Goal: Task Accomplishment & Management: Manage account settings

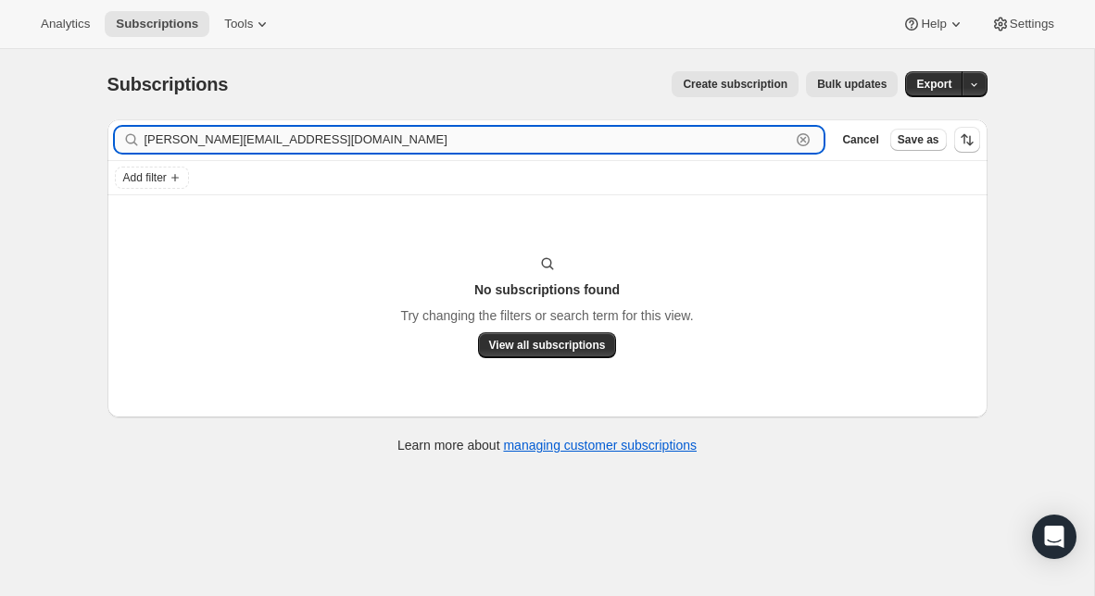
click at [173, 138] on input "joe@ourpastor.us" at bounding box center [467, 140] width 646 height 26
paste input "[EMAIL_ADDRESS][DOMAIN_NAME]"
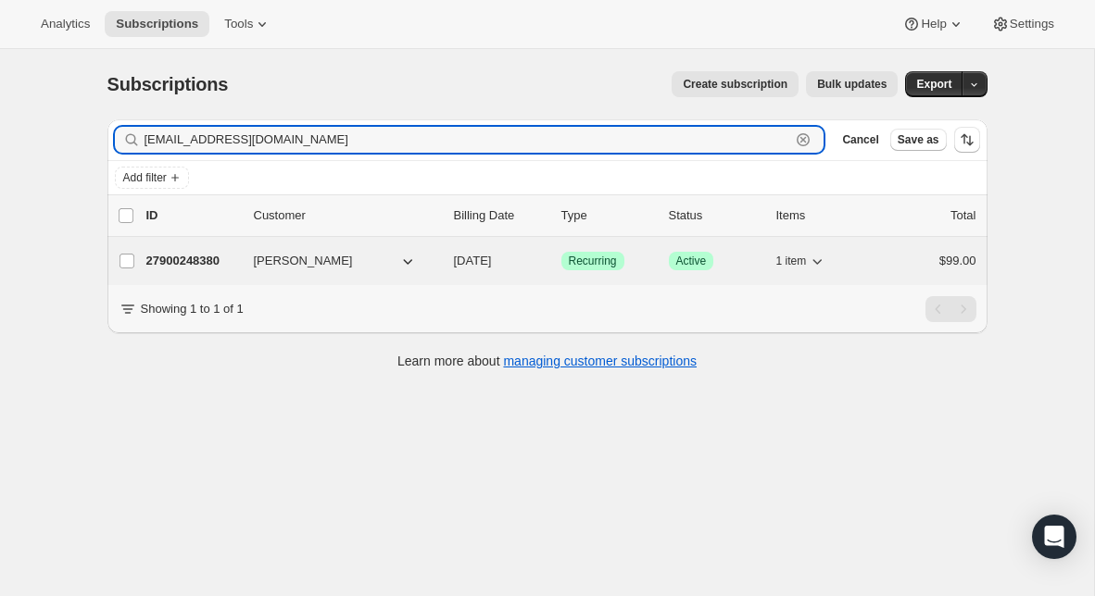
type input "[EMAIL_ADDRESS][DOMAIN_NAME]"
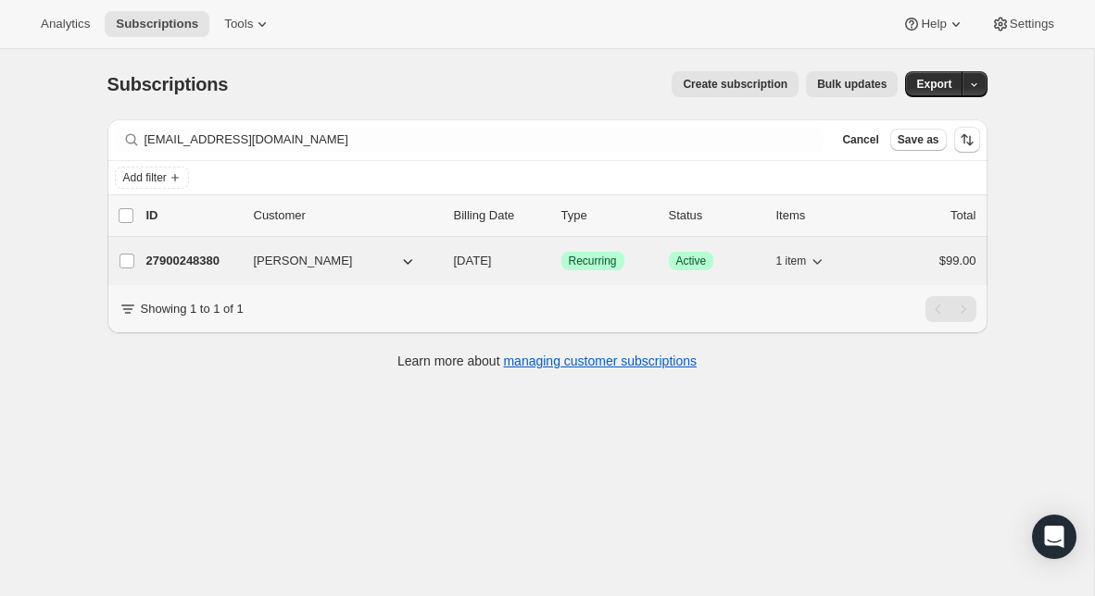
click at [187, 256] on p "27900248380" at bounding box center [192, 261] width 93 height 19
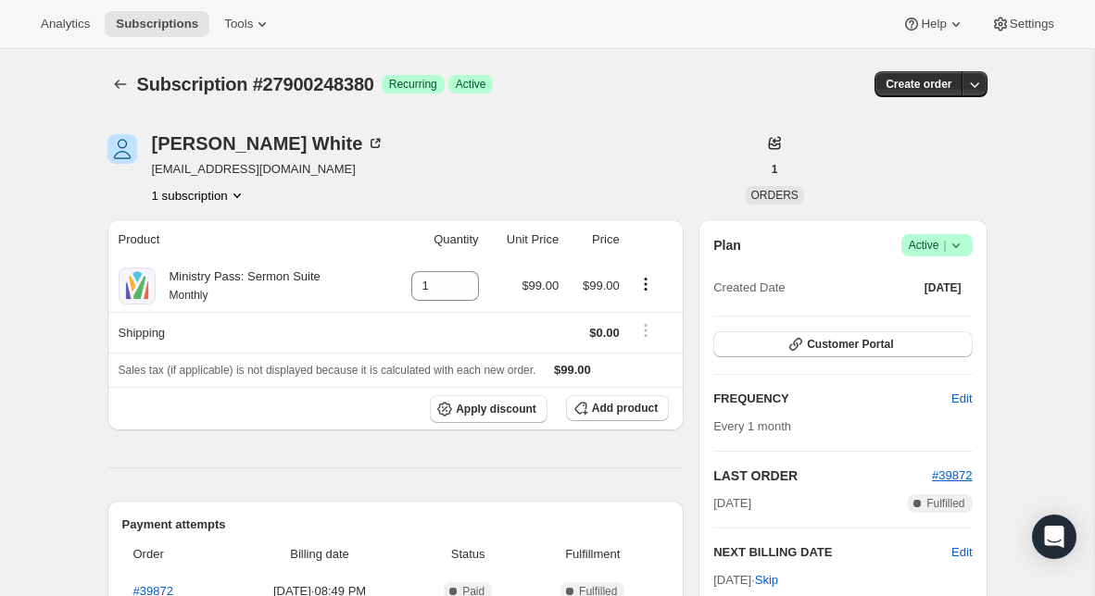
click at [959, 245] on icon at bounding box center [956, 245] width 19 height 19
click at [922, 312] on span "Cancel subscription" at bounding box center [931, 314] width 105 height 14
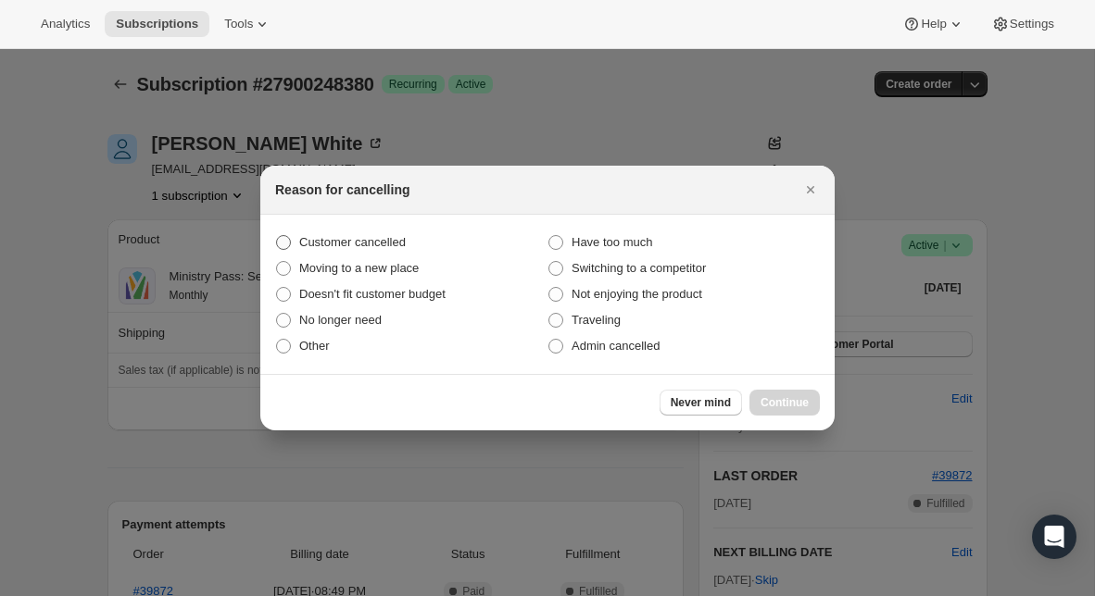
click at [406, 243] on span "Customer cancelled" at bounding box center [352, 242] width 107 height 14
click at [277, 236] on input "Customer cancelled" at bounding box center [276, 235] width 1 height 1
radio input "true"
click at [772, 391] on button "Continue" at bounding box center [784, 403] width 70 height 26
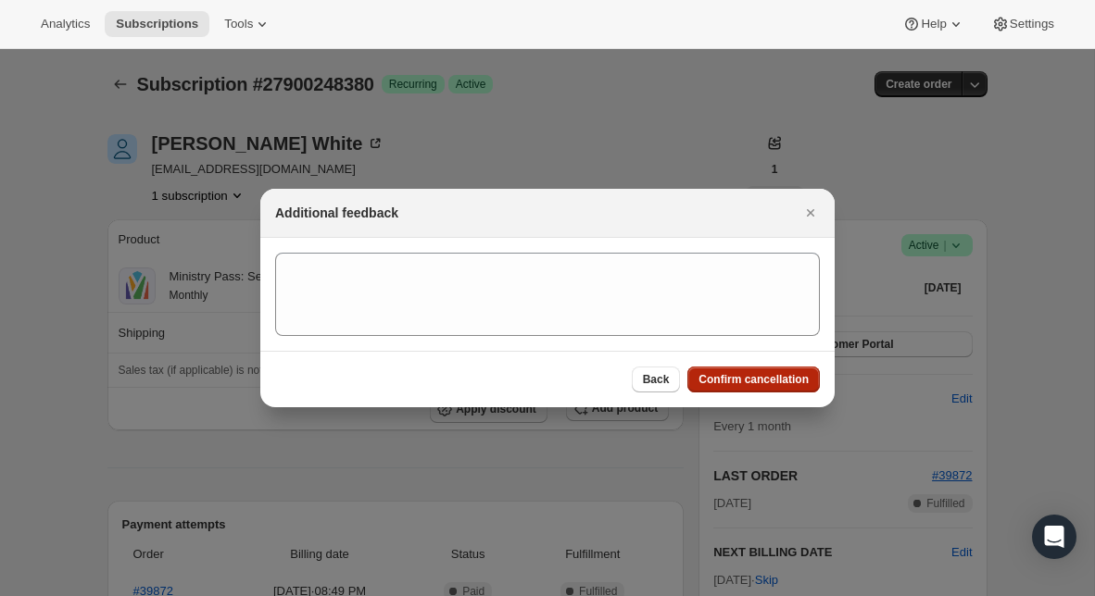
click at [761, 378] on span "Confirm cancellation" at bounding box center [753, 379] width 110 height 15
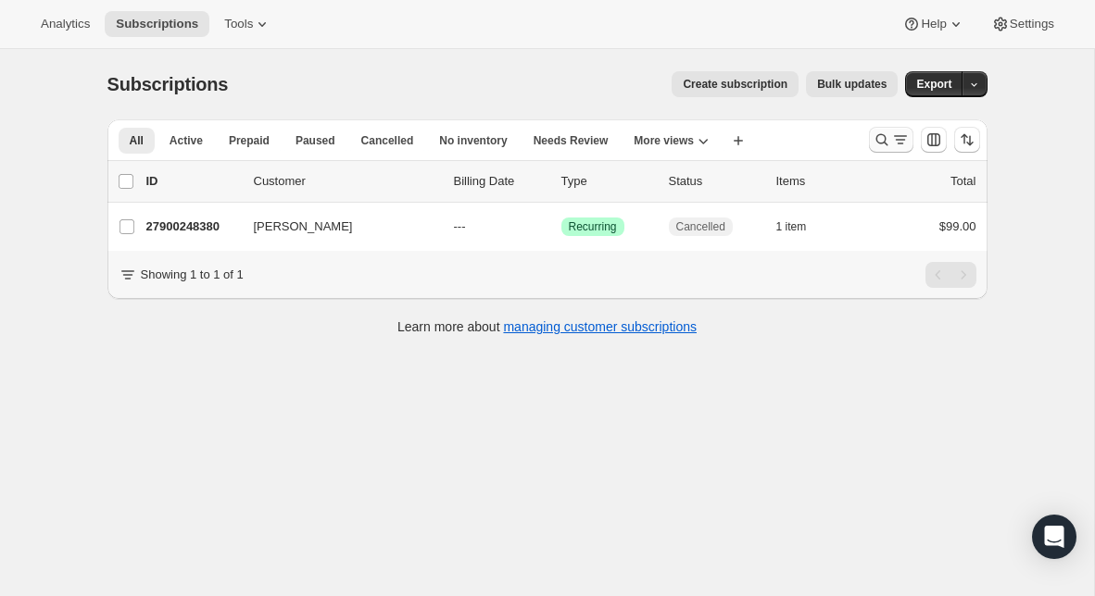
click at [883, 148] on icon "Search and filter results" at bounding box center [881, 140] width 19 height 19
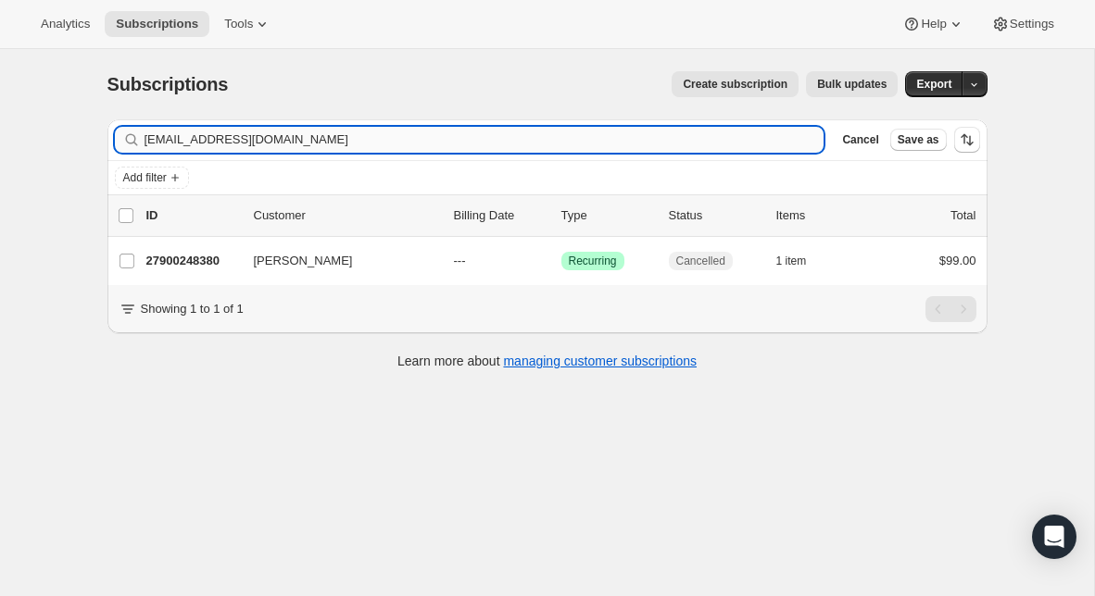
click at [476, 136] on input "[EMAIL_ADDRESS][DOMAIN_NAME]" at bounding box center [484, 140] width 680 height 26
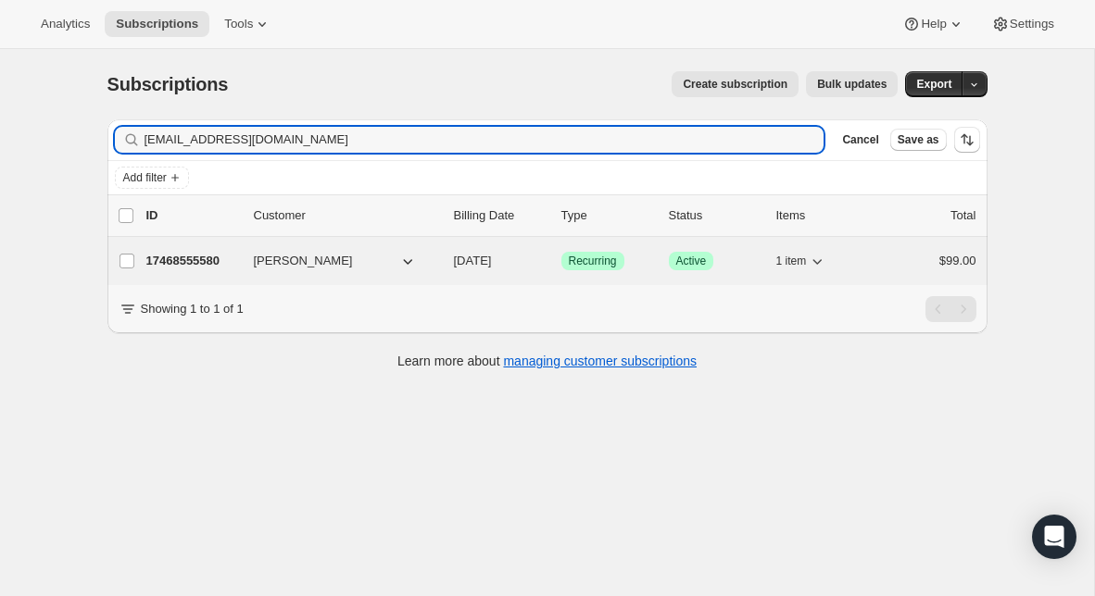
type input "[EMAIL_ADDRESS][DOMAIN_NAME]"
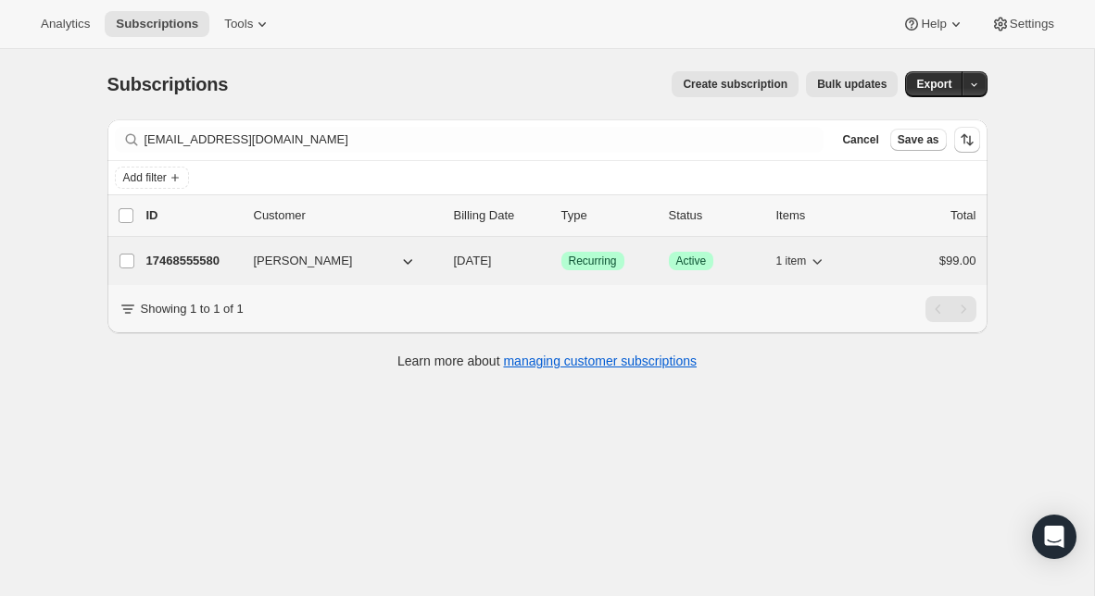
click at [214, 267] on p "17468555580" at bounding box center [192, 261] width 93 height 19
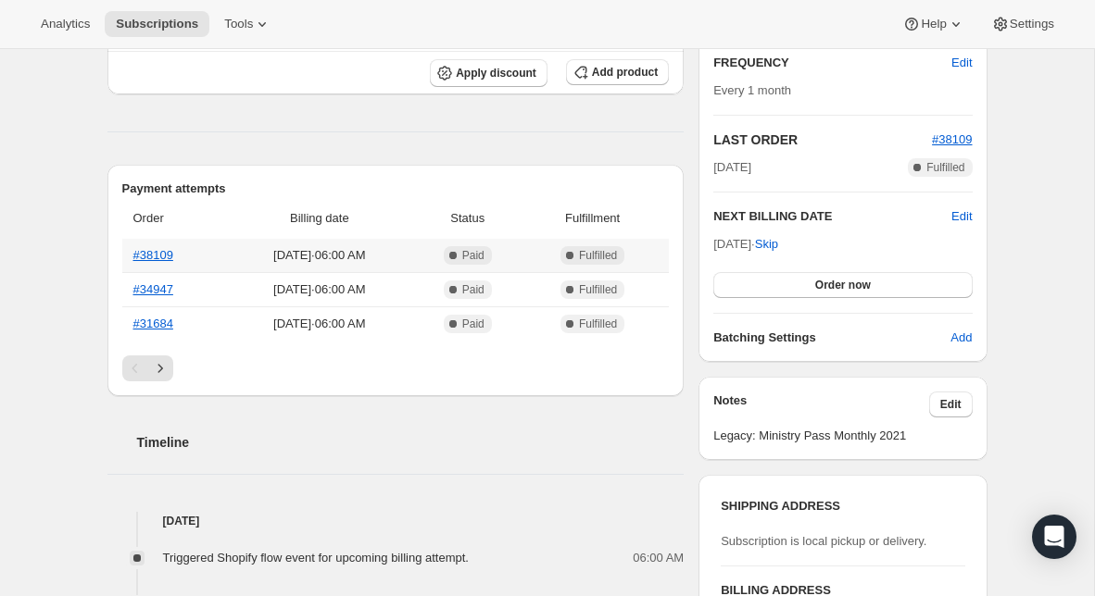
scroll to position [392, 0]
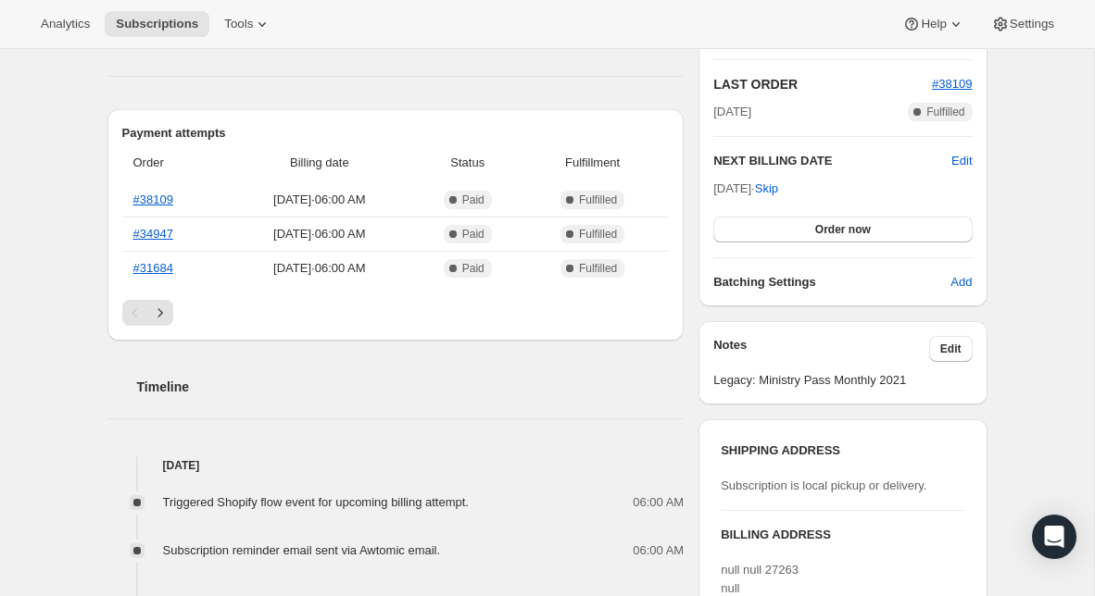
click at [168, 327] on div "Payment attempts Order Billing date Status Fulfillment #38109 [DATE] · 06:00 AM…" at bounding box center [395, 225] width 577 height 232
click at [165, 320] on icon "Next" at bounding box center [160, 313] width 19 height 19
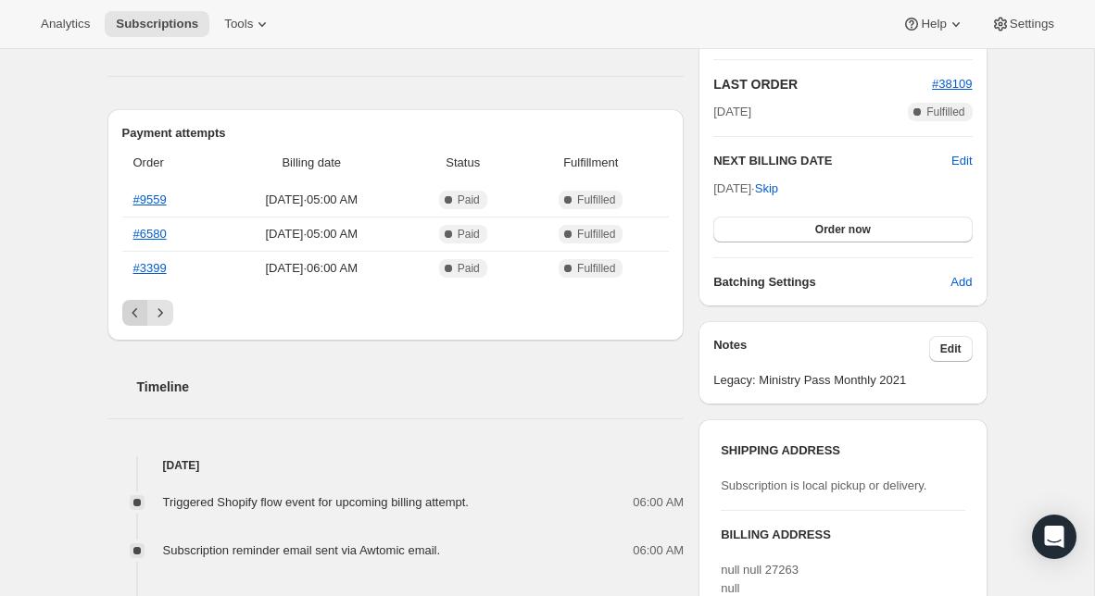
click at [132, 310] on icon "Previous" at bounding box center [135, 313] width 19 height 19
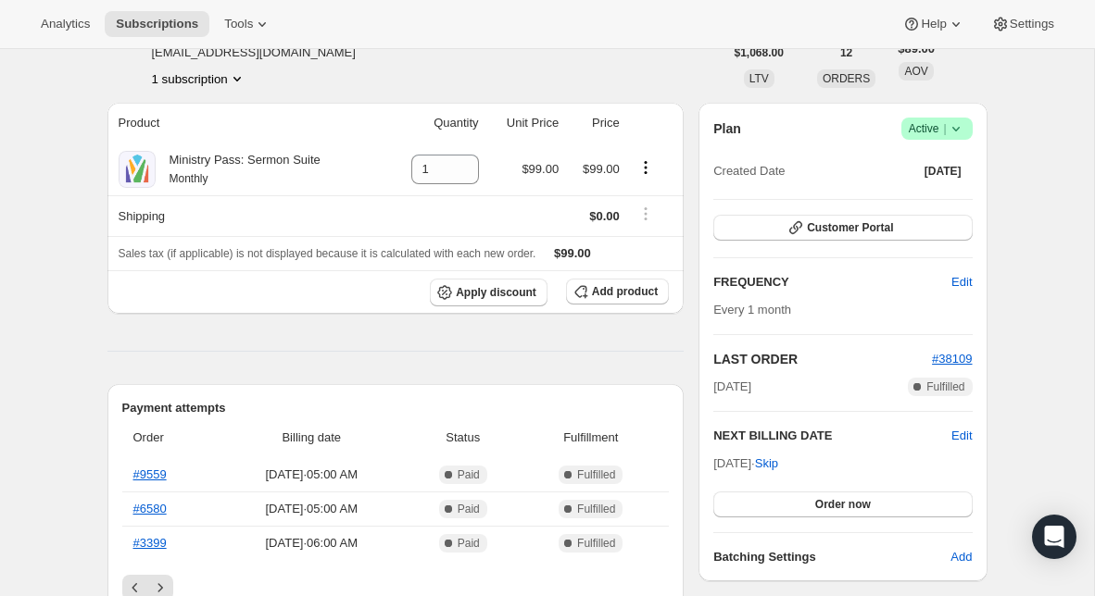
scroll to position [139, 0]
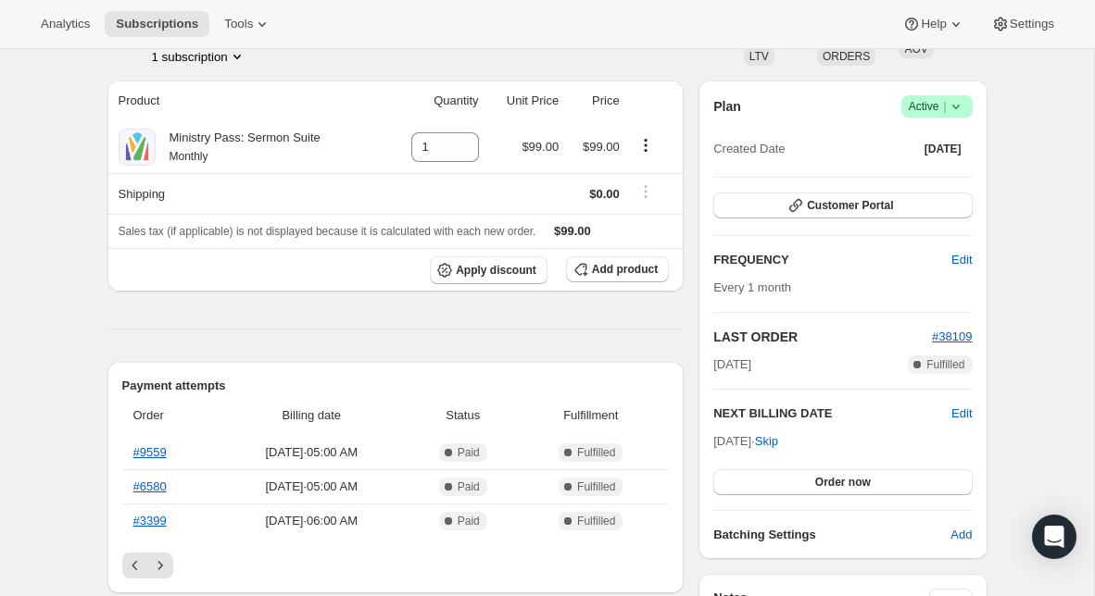
click at [955, 105] on icon at bounding box center [956, 106] width 19 height 19
click at [924, 172] on span "Cancel subscription" at bounding box center [931, 175] width 105 height 14
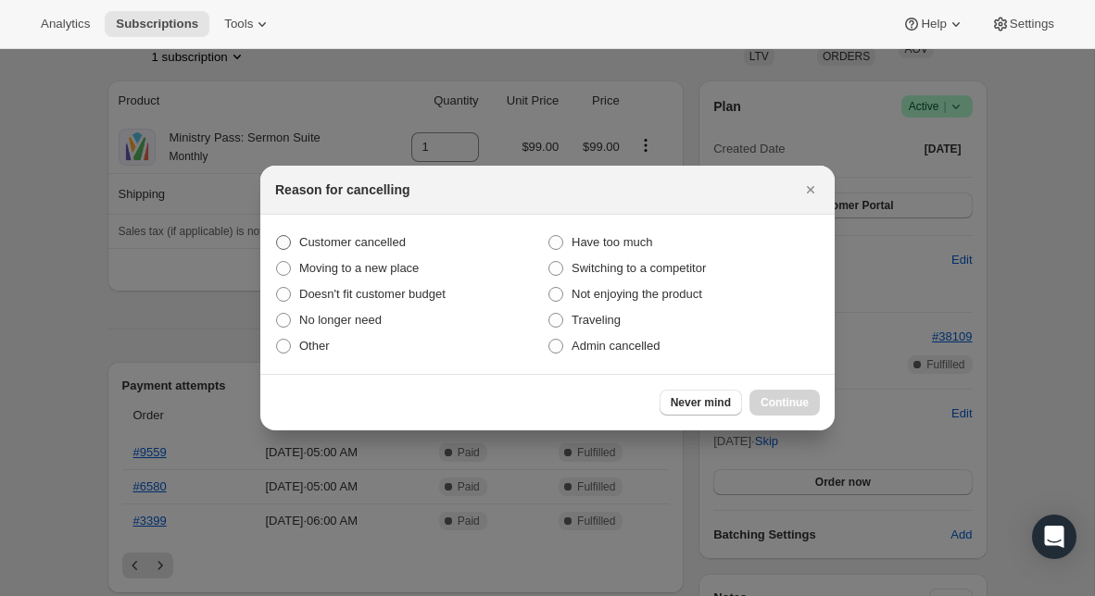
click at [381, 232] on label "Customer cancelled" at bounding box center [411, 243] width 272 height 26
click at [277, 235] on input "Customer cancelled" at bounding box center [276, 235] width 1 height 1
radio input "true"
click at [791, 400] on span "Continue" at bounding box center [784, 402] width 48 height 15
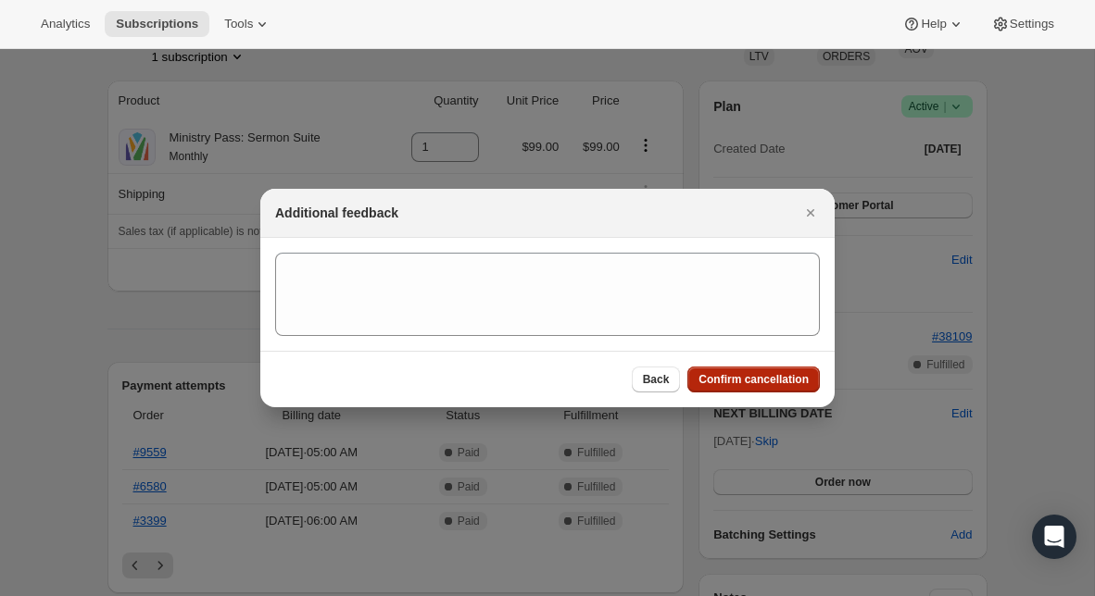
click at [770, 370] on button "Confirm cancellation" at bounding box center [753, 380] width 132 height 26
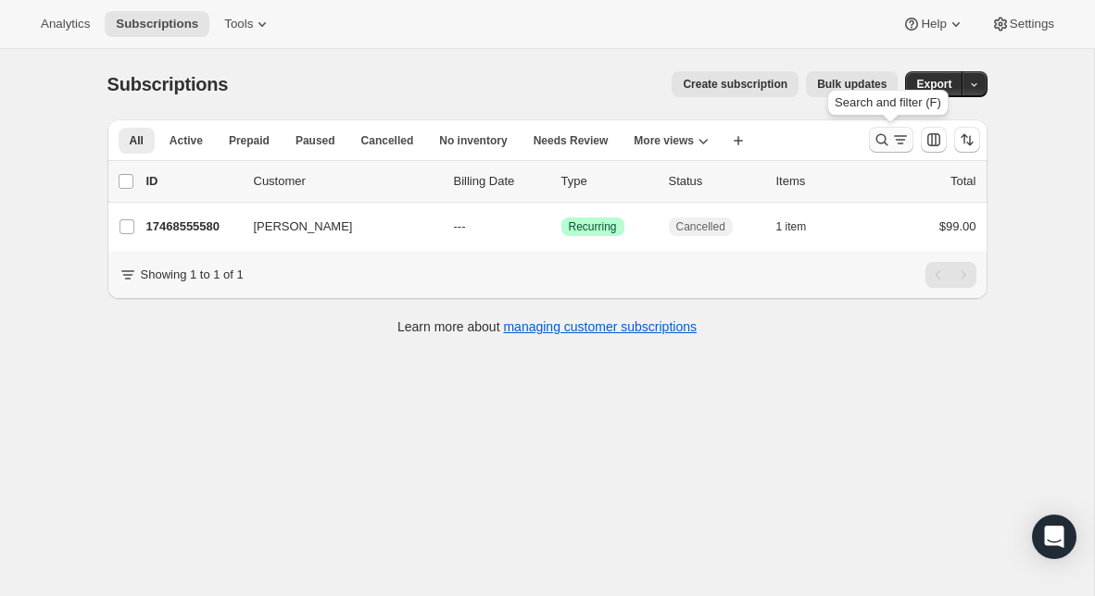
click at [884, 149] on button "Search and filter results" at bounding box center [891, 140] width 44 height 26
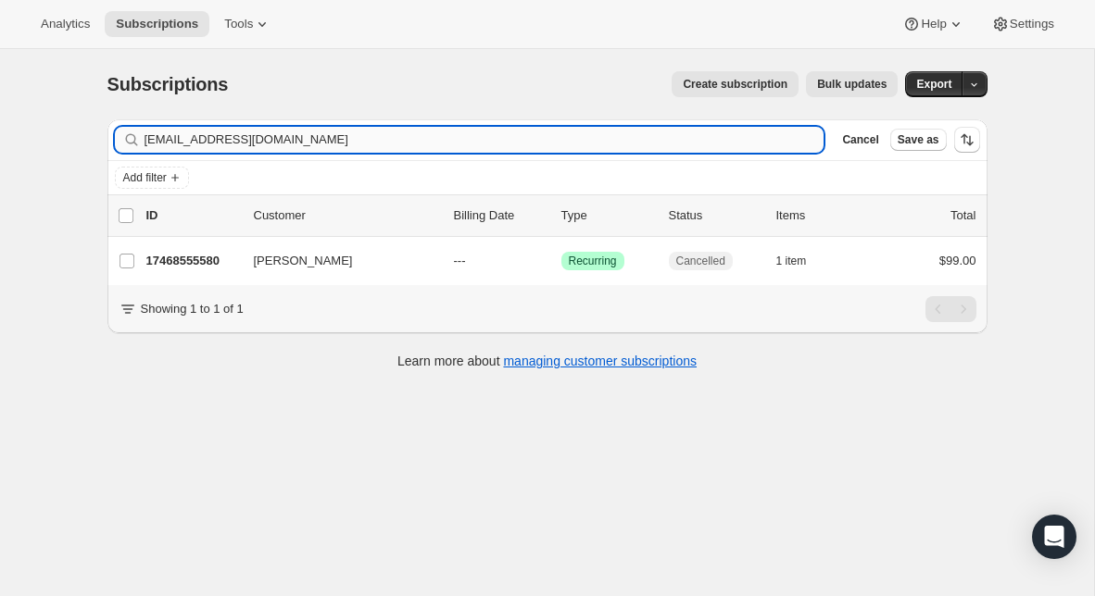
click at [421, 143] on input "[EMAIL_ADDRESS][DOMAIN_NAME]" at bounding box center [484, 140] width 680 height 26
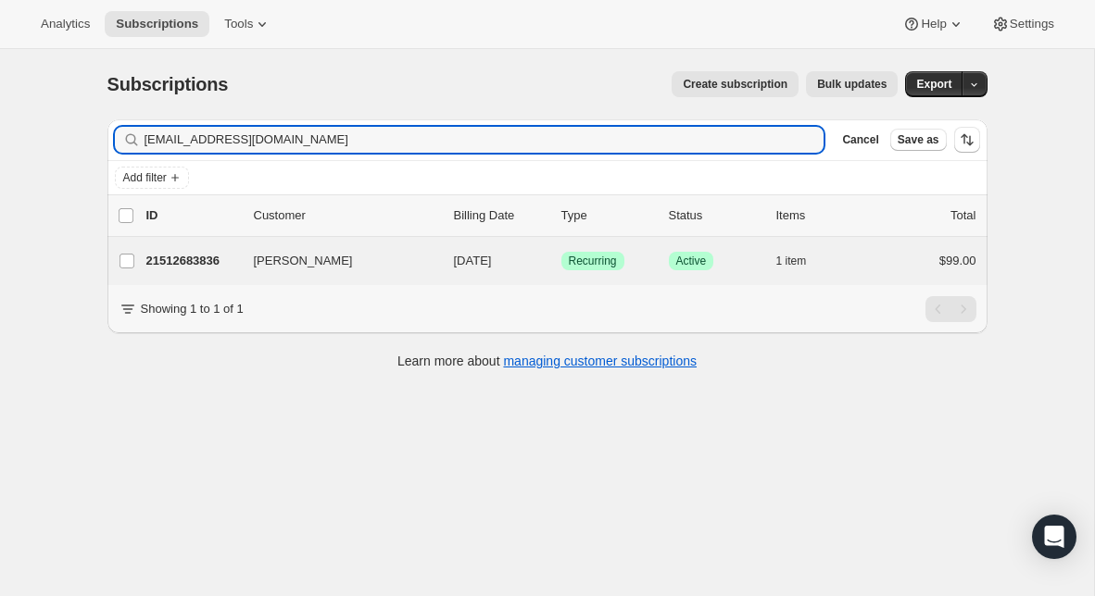
type input "[EMAIL_ADDRESS][DOMAIN_NAME]"
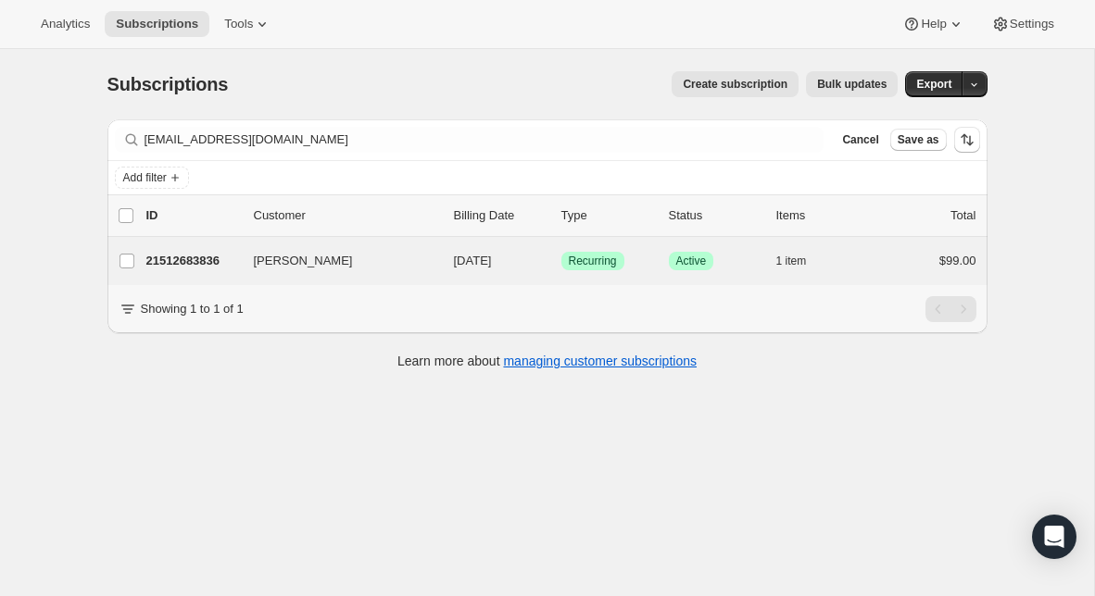
click at [224, 278] on div "[PERSON_NAME] 21512683836 [PERSON_NAME] [DATE] Success Recurring Success Active…" at bounding box center [547, 261] width 880 height 48
click at [201, 262] on p "21512683836" at bounding box center [192, 261] width 93 height 19
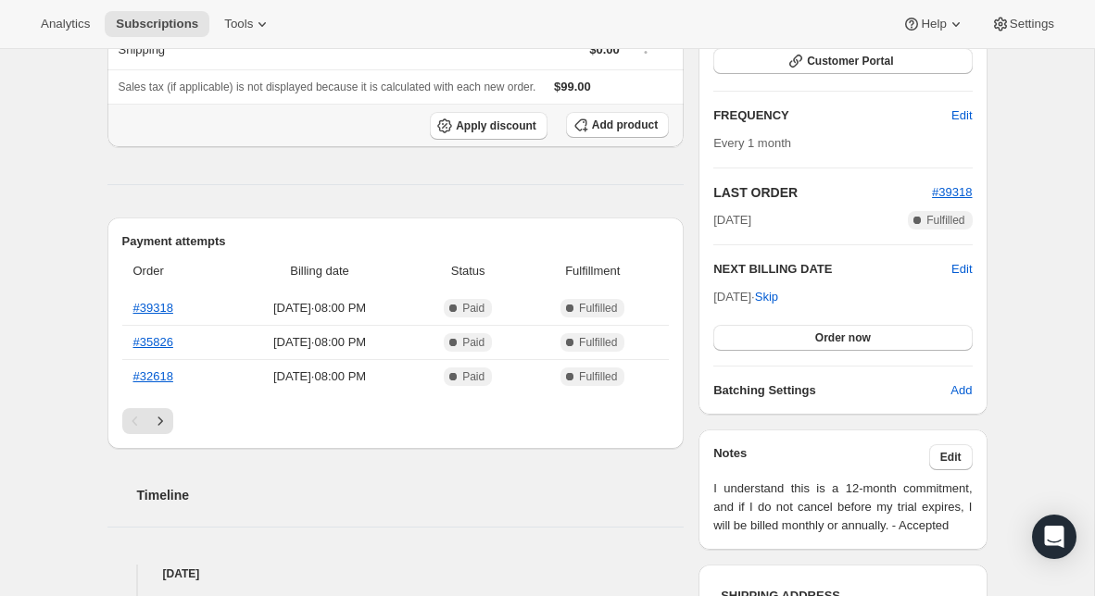
scroll to position [315, 0]
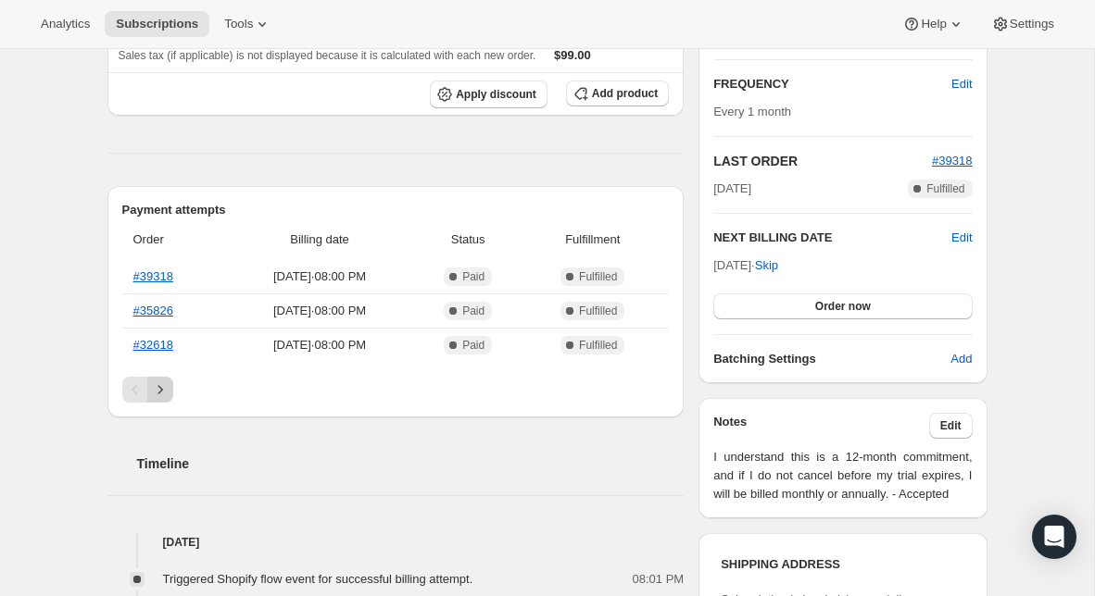
click at [166, 392] on icon "Next" at bounding box center [160, 390] width 19 height 19
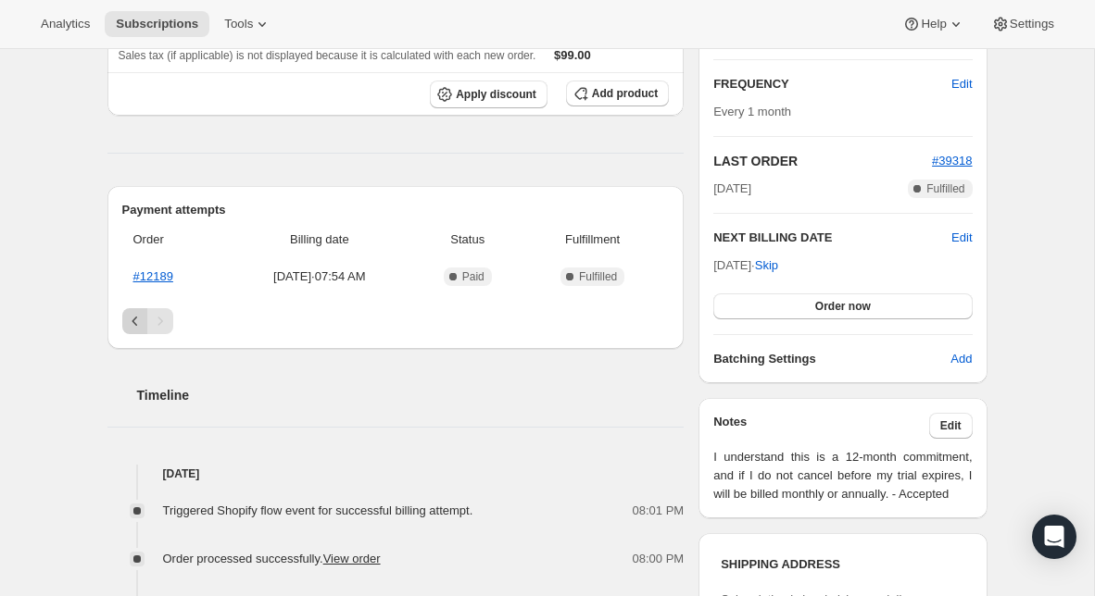
click at [140, 326] on icon "Previous" at bounding box center [135, 321] width 19 height 19
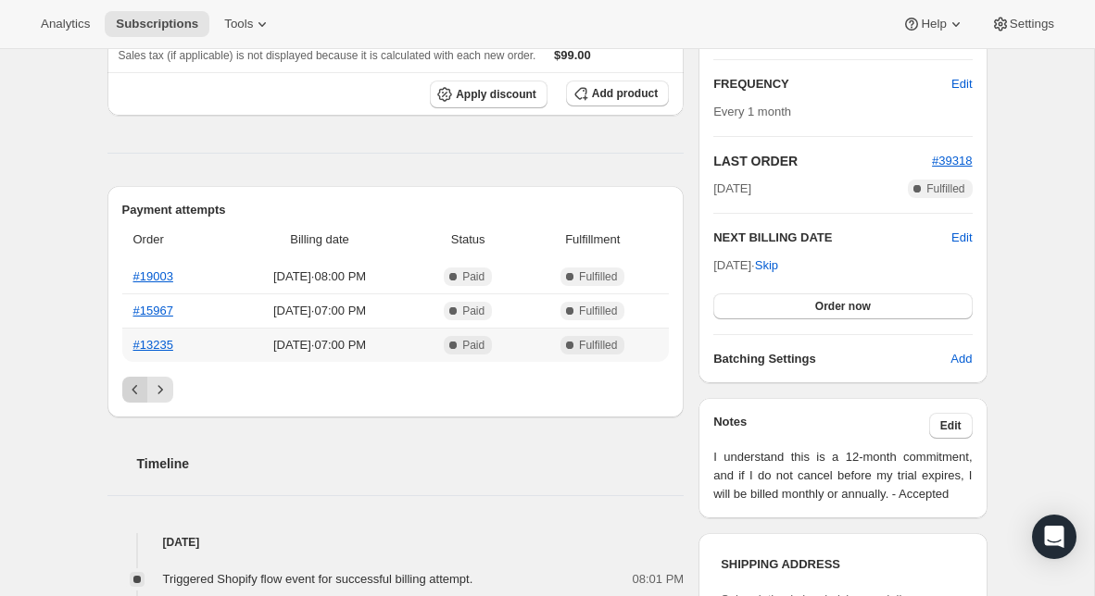
scroll to position [0, 0]
